Goal: Information Seeking & Learning: Learn about a topic

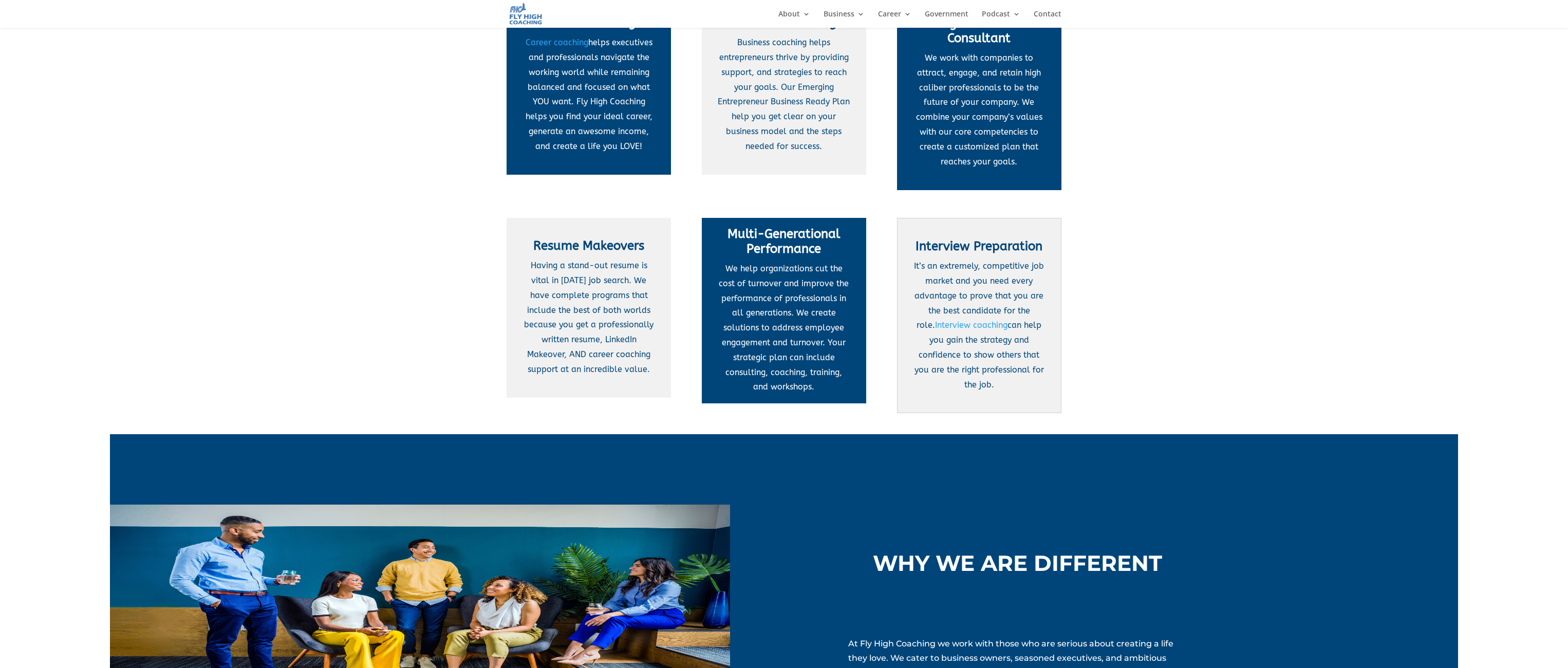
click at [589, 289] on p "Having a stand-out resume is vital in today’s job search. We have complete prog…" at bounding box center [589, 318] width 133 height 118
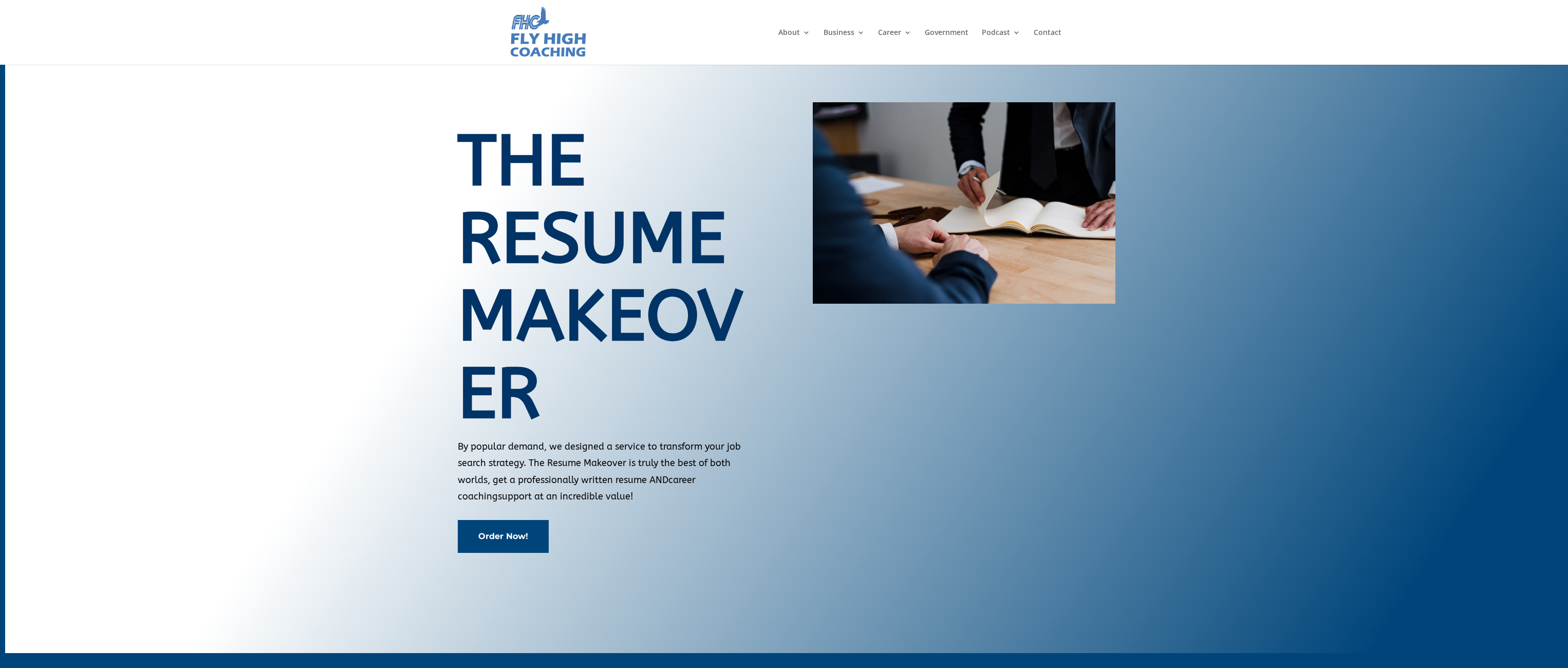
click at [499, 535] on link "Order Now!" at bounding box center [503, 536] width 91 height 32
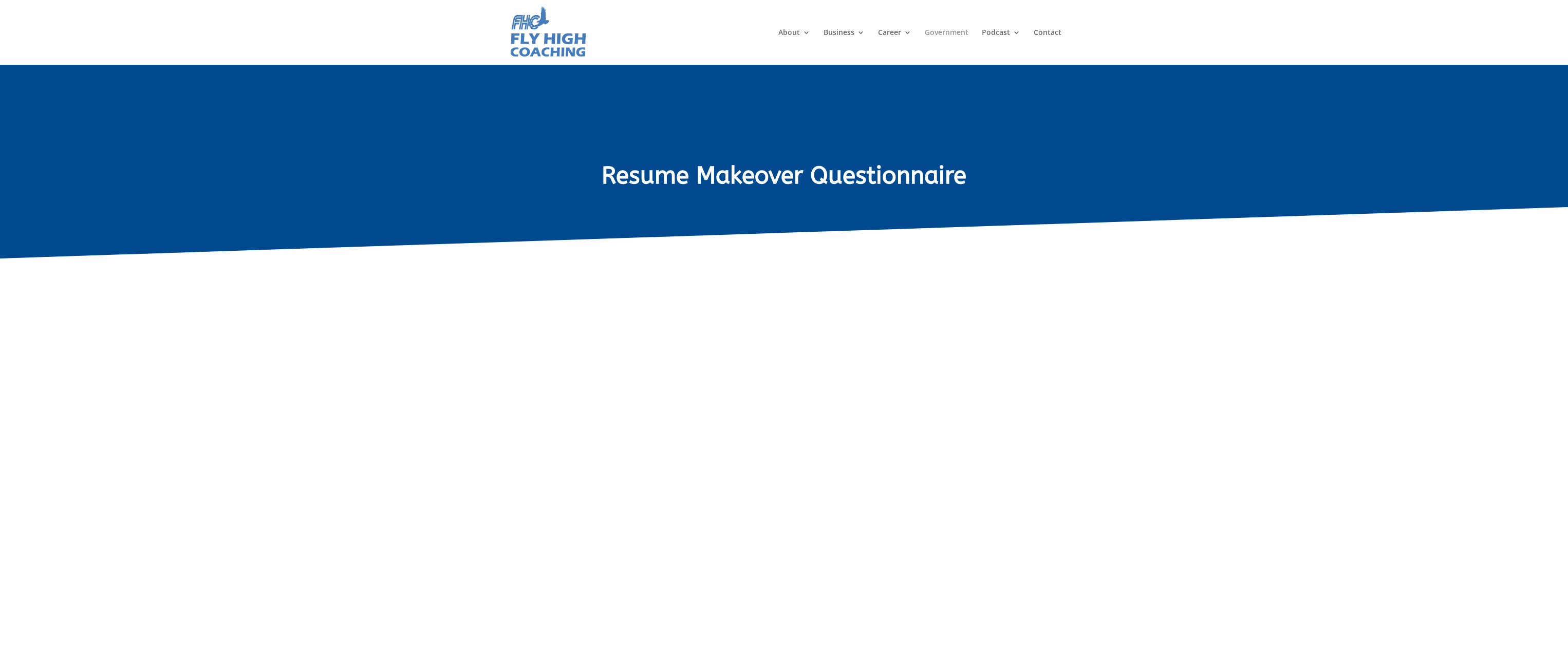
click at [948, 29] on link "Government" at bounding box center [947, 46] width 44 height 36
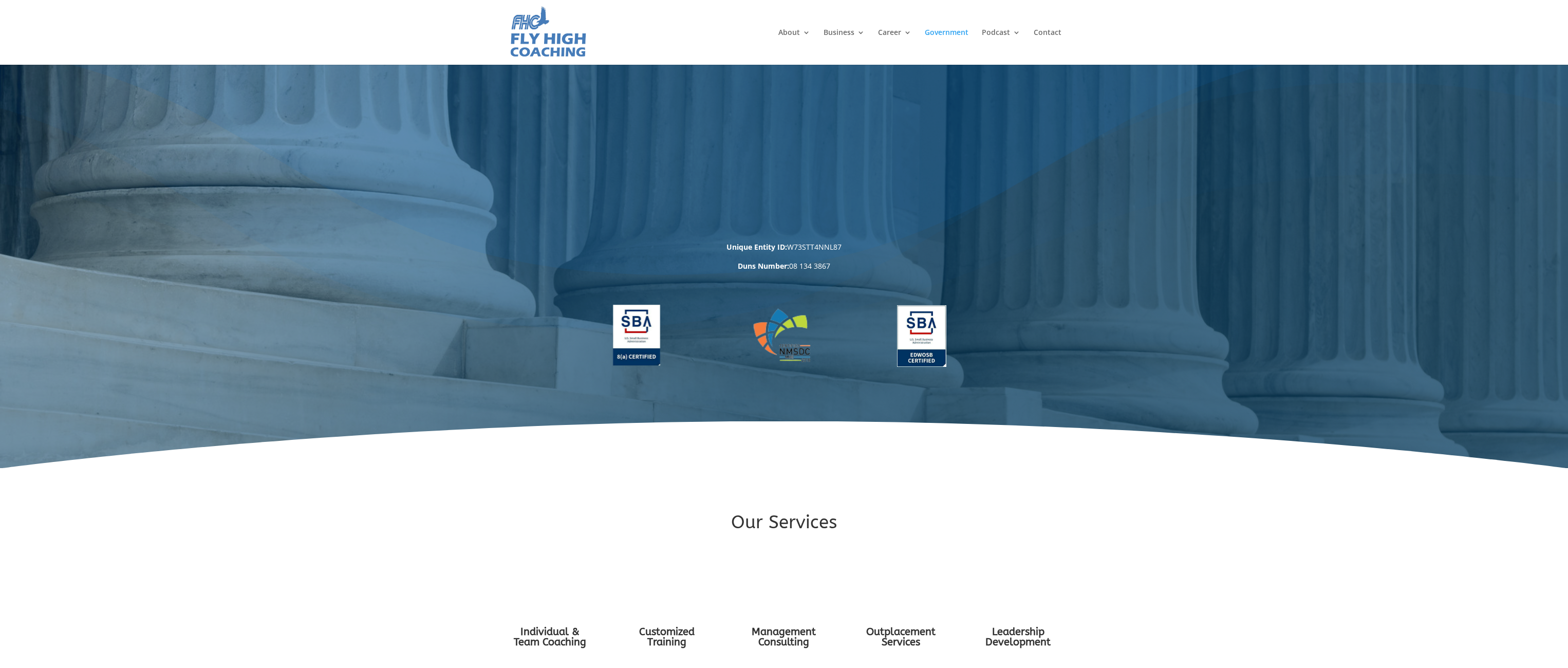
click at [786, 32] on link "About" at bounding box center [794, 46] width 32 height 36
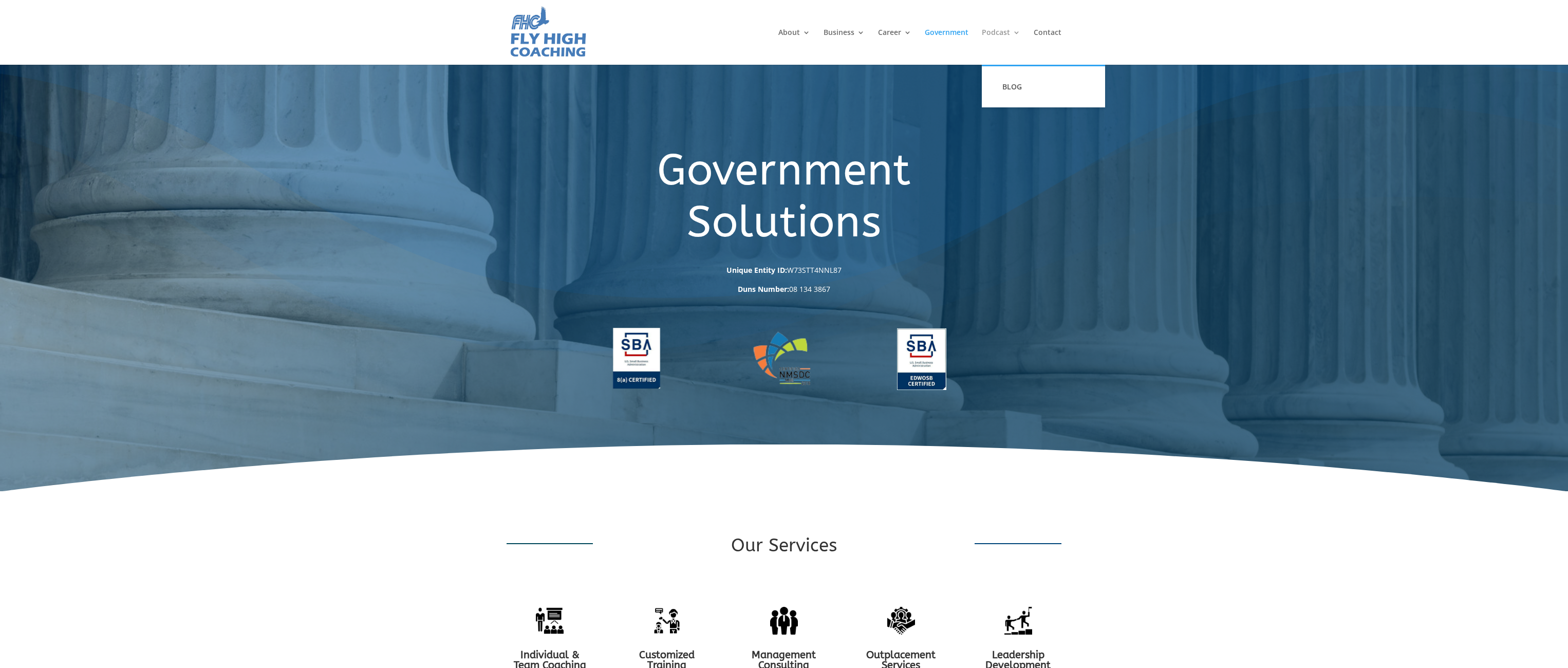
click at [1013, 32] on link "Podcast" at bounding box center [1001, 46] width 38 height 36
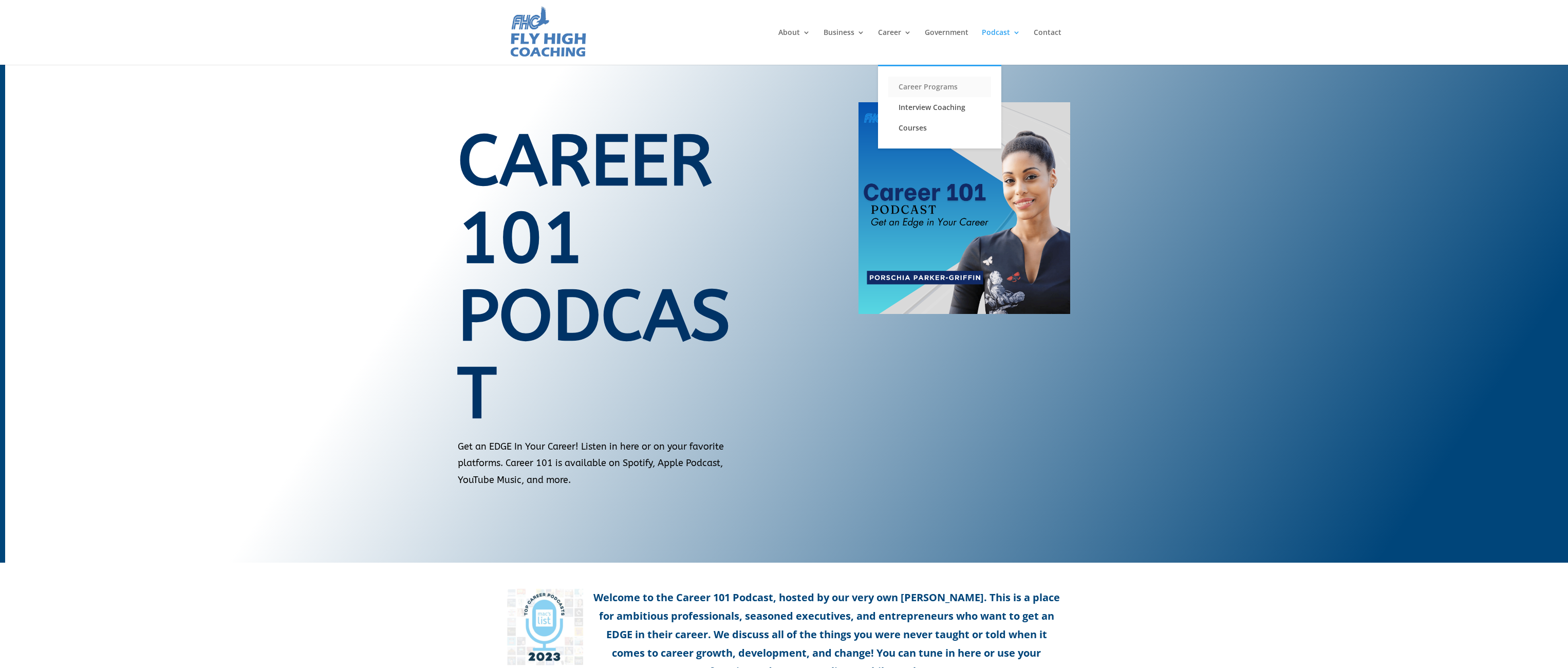
click at [920, 85] on link "Career Programs" at bounding box center [939, 87] width 103 height 21
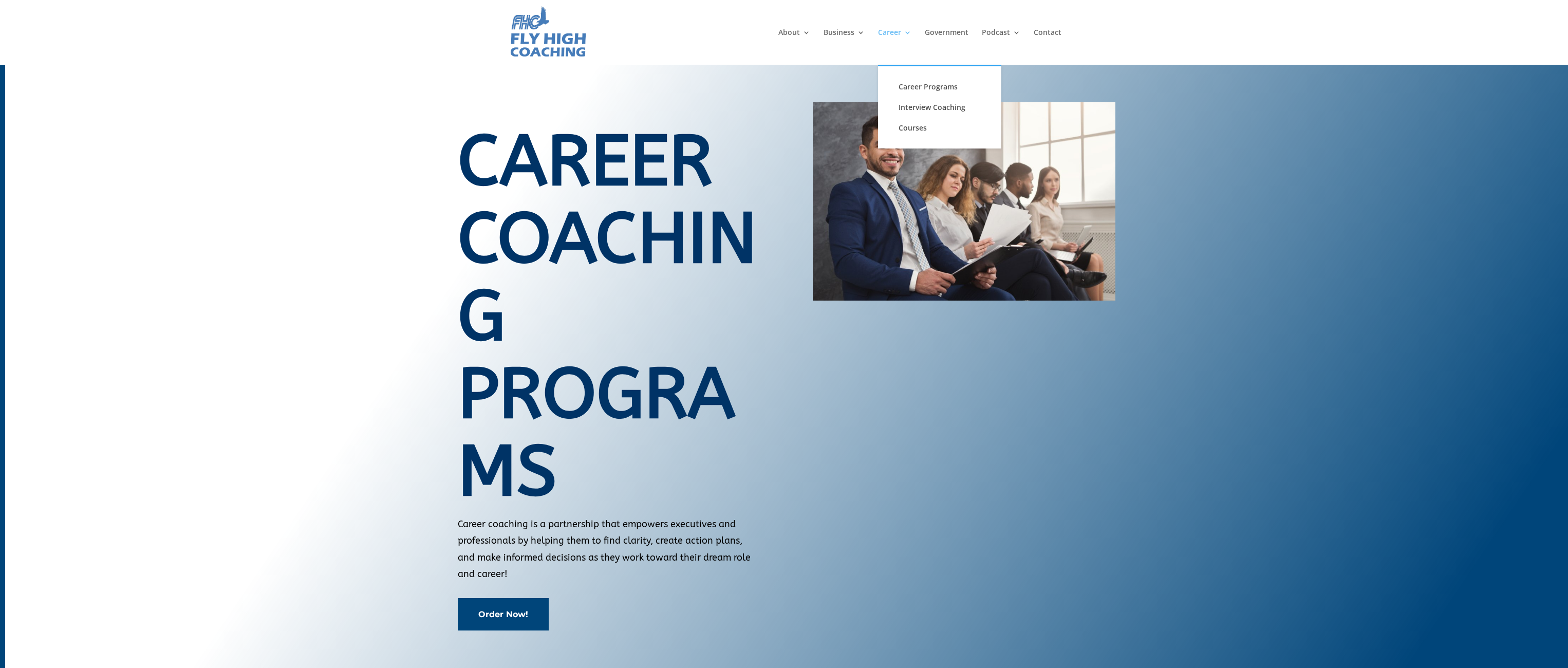
click at [911, 33] on link "Career" at bounding box center [894, 46] width 33 height 36
